Goal: Transaction & Acquisition: Subscribe to service/newsletter

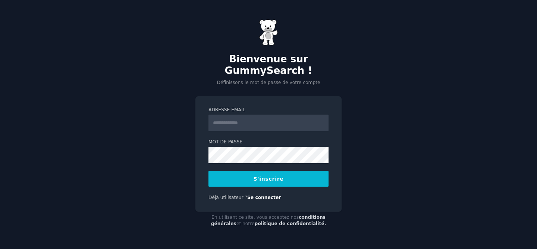
click at [244, 175] on button "S'inscrire" at bounding box center [269, 179] width 120 height 16
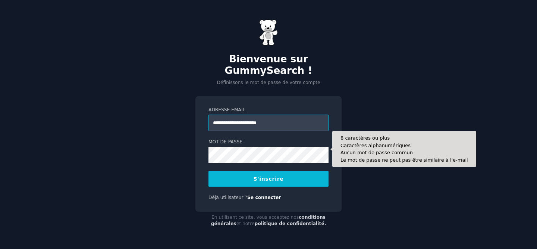
type input "**********"
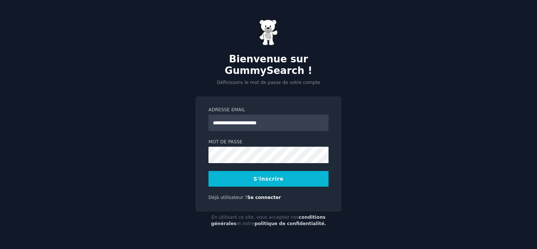
click at [256, 176] on font "S'inscrire" at bounding box center [269, 179] width 30 height 6
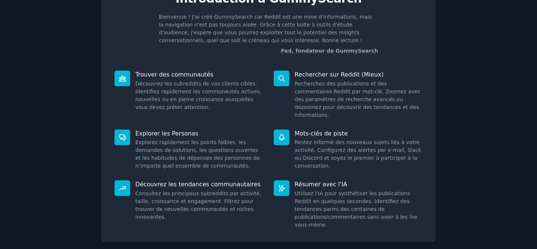
scroll to position [74, 0]
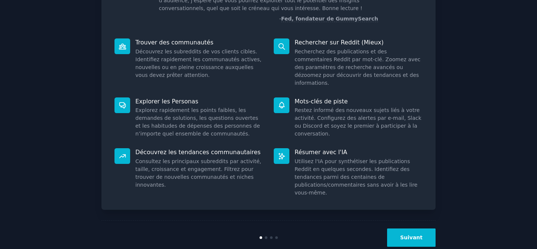
click at [414, 234] on font "Suivant" at bounding box center [411, 237] width 22 height 6
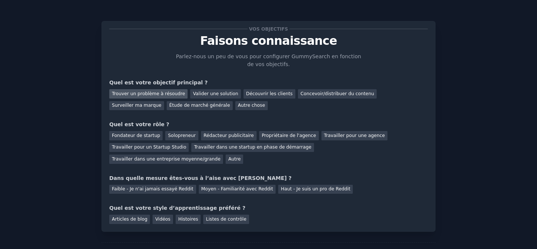
click at [148, 93] on font "Trouver un problème à résoudre" at bounding box center [148, 93] width 73 height 5
click at [216, 92] on font "Valider une solution" at bounding box center [215, 93] width 45 height 5
click at [152, 93] on font "Trouver un problème à résoudre" at bounding box center [148, 93] width 73 height 5
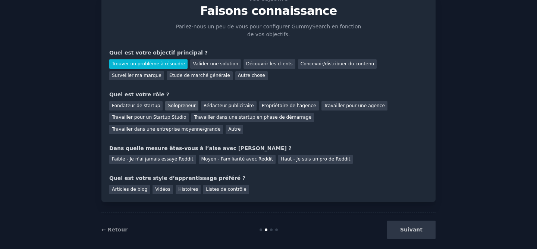
scroll to position [38, 0]
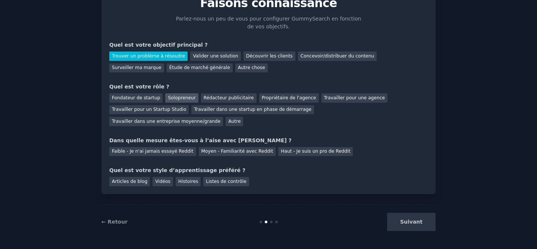
click at [179, 96] on font "Solopreneur" at bounding box center [182, 97] width 28 height 5
click at [174, 152] on font "Faible - Je n'ai jamais essayé Reddit" at bounding box center [153, 151] width 82 height 5
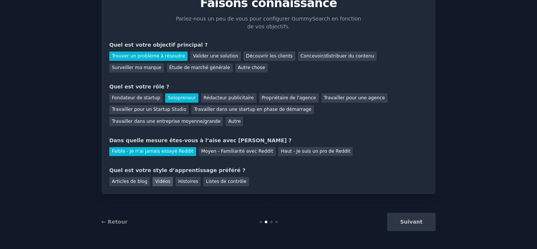
click at [163, 181] on font "Vidéos" at bounding box center [162, 181] width 15 height 5
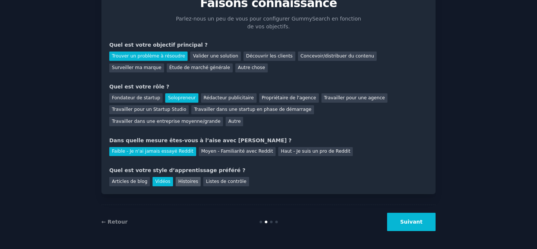
click at [179, 180] on font "Histoires" at bounding box center [188, 181] width 20 height 5
click at [161, 184] on font "Vidéos" at bounding box center [162, 181] width 15 height 5
click at [418, 222] on font "Suivant" at bounding box center [411, 222] width 22 height 6
